Goal: Transaction & Acquisition: Purchase product/service

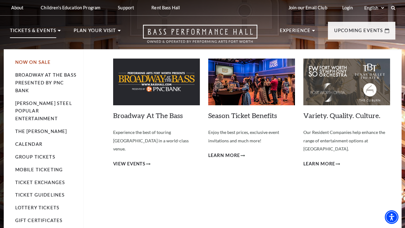
click at [34, 60] on link "Now On Sale" at bounding box center [33, 61] width 36 height 5
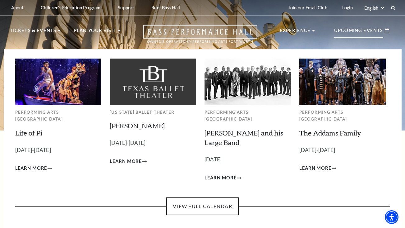
click at [376, 25] on div "Upcoming Events" at bounding box center [362, 31] width 68 height 18
click at [124, 160] on span "Learn More" at bounding box center [126, 161] width 32 height 8
